Goal: Check status

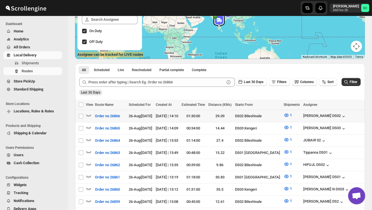
scroll to position [81, 0]
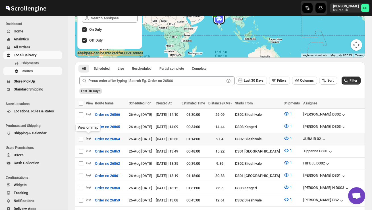
click at [87, 137] on icon "button" at bounding box center [89, 138] width 6 height 6
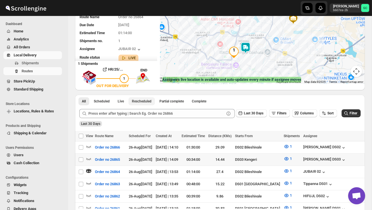
scroll to position [57, 0]
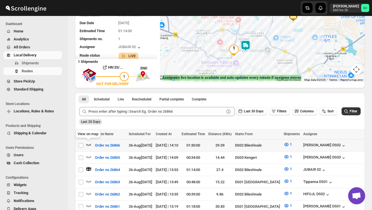
click at [88, 145] on icon "button" at bounding box center [89, 145] width 6 height 6
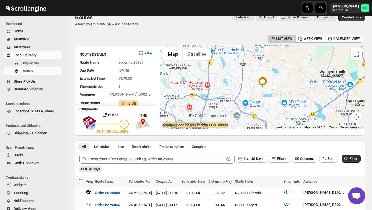
scroll to position [0, 0]
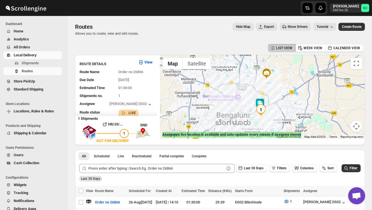
click at [249, 110] on div at bounding box center [262, 97] width 205 height 84
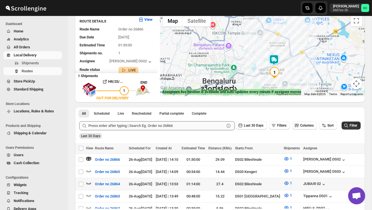
scroll to position [51, 0]
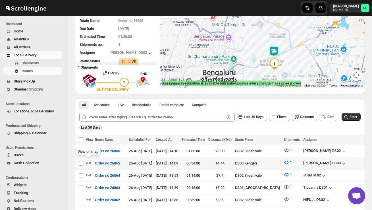
click at [90, 160] on icon "button" at bounding box center [89, 163] width 6 height 6
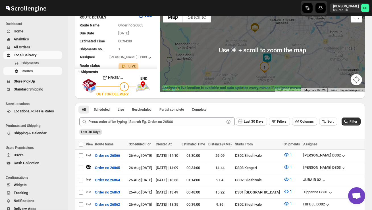
scroll to position [69, 0]
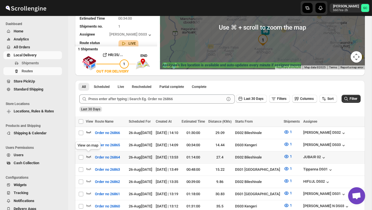
click at [90, 156] on icon "button" at bounding box center [89, 157] width 6 height 6
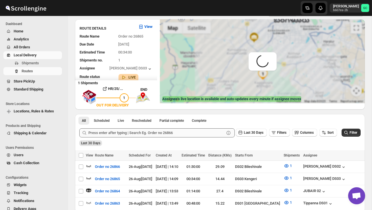
scroll to position [0, 0]
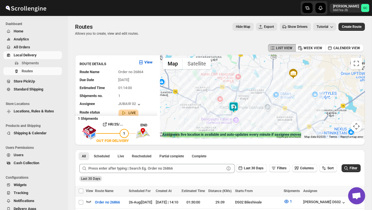
click at [238, 105] on img at bounding box center [233, 107] width 11 height 11
click at [260, 113] on div "Assignee : JUBAIR 02 Updated at : [DATE] 14:54:36 Duty mode Enabled Battery per…" at bounding box center [262, 97] width 205 height 84
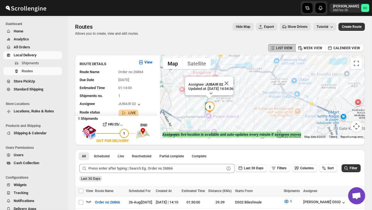
click at [235, 113] on div "Assignee : JUBAIR 02 Updated at : [DATE] 14:54:36 Duty mode Enabled Battery per…" at bounding box center [262, 97] width 205 height 84
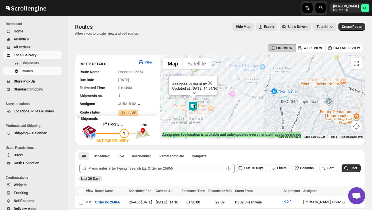
drag, startPoint x: 208, startPoint y: 109, endPoint x: 238, endPoint y: 109, distance: 30.2
click at [238, 110] on div "Assignee : JUBAIR 02 Updated at : [DATE] 14:54:36 Duty mode Enabled Battery per…" at bounding box center [262, 97] width 205 height 84
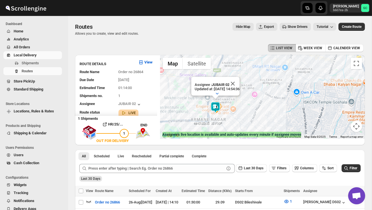
click at [238, 109] on div "Assignee : JUBAIR 02 Updated at : [DATE] 14:54:36 Duty mode Enabled Battery per…" at bounding box center [262, 97] width 205 height 84
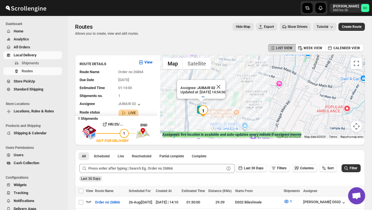
drag, startPoint x: 211, startPoint y: 117, endPoint x: 229, endPoint y: 117, distance: 18.5
click at [228, 117] on div "Assignee : JUBAIR 02 Updated at : [DATE] 14:54:36 Duty mode Enabled Battery per…" at bounding box center [262, 97] width 205 height 84
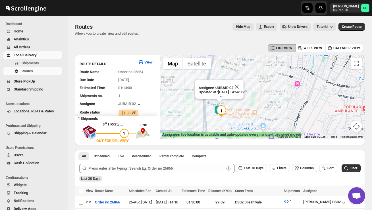
click at [229, 117] on div "Assignee : JUBAIR 02 Updated at : [DATE] 14:54:36 Duty mode Enabled Battery per…" at bounding box center [262, 97] width 205 height 84
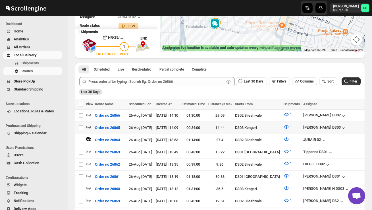
scroll to position [91, 0]
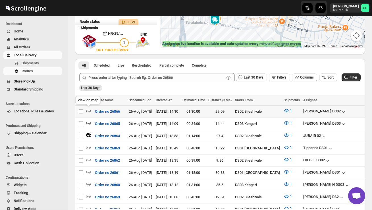
click at [88, 110] on icon "button" at bounding box center [89, 111] width 6 height 6
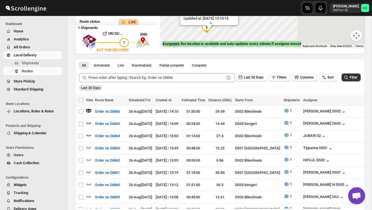
scroll to position [0, 0]
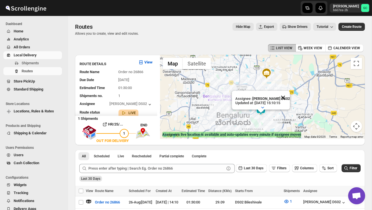
click at [285, 97] on button "Close" at bounding box center [284, 98] width 14 height 14
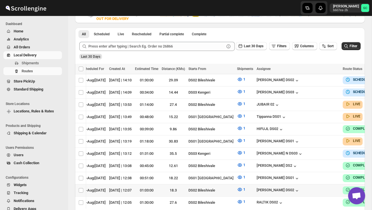
scroll to position [125, 0]
